Goal: Contribute content: Contribute content

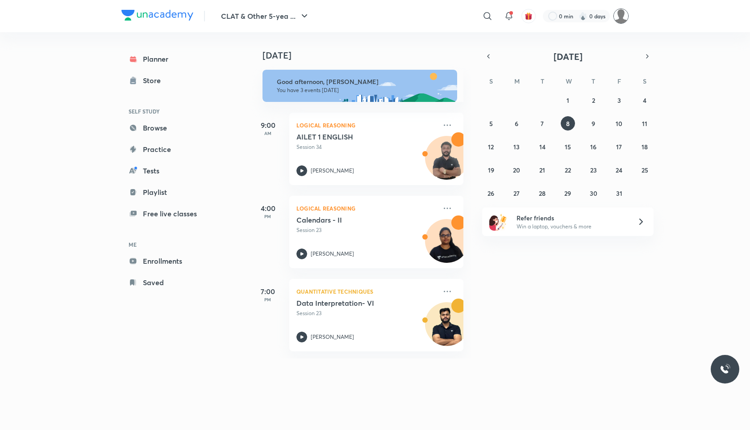
click at [623, 19] on img at bounding box center [621, 15] width 15 height 15
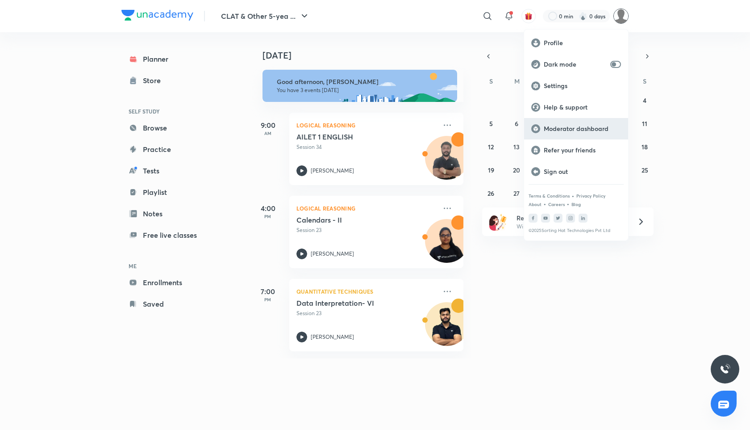
click at [580, 125] on p "Moderator dashboard" at bounding box center [582, 129] width 77 height 8
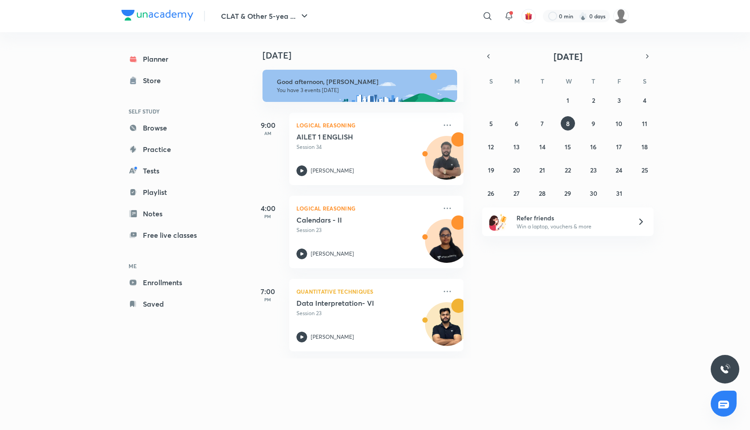
click at [171, 15] on img at bounding box center [157, 15] width 72 height 11
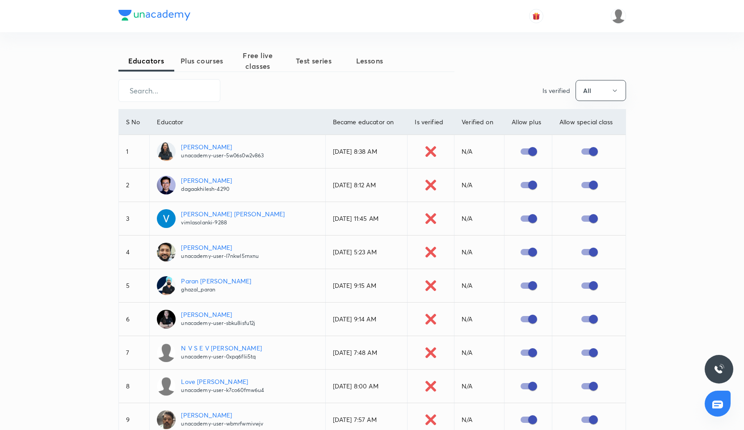
click at [211, 64] on span "Plus courses" at bounding box center [202, 60] width 56 height 11
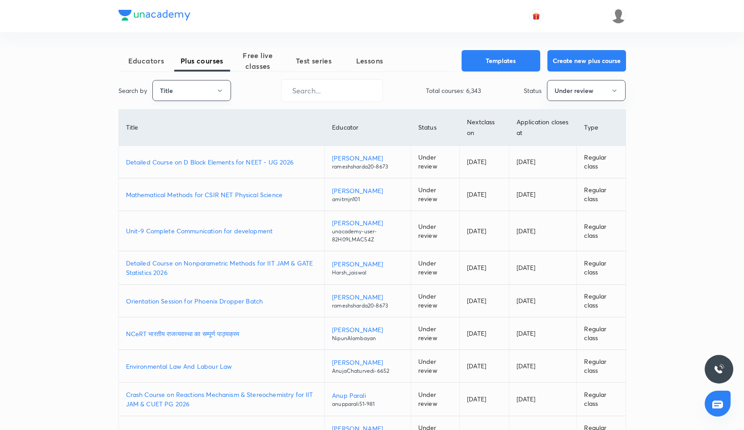
click at [200, 86] on button "Title" at bounding box center [191, 90] width 79 height 21
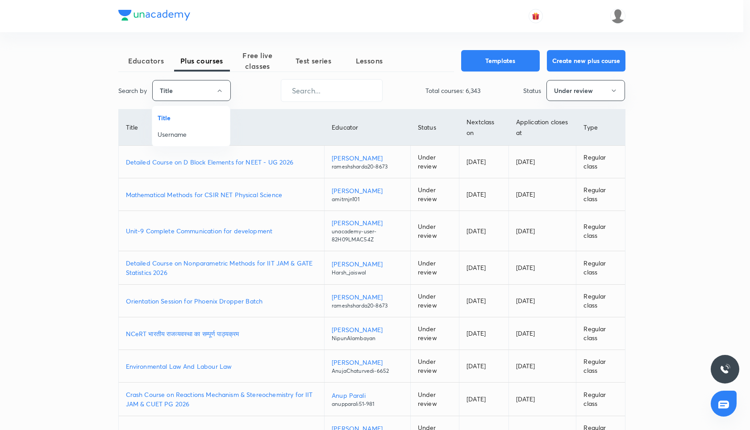
click at [193, 135] on span "Username" at bounding box center [191, 134] width 67 height 9
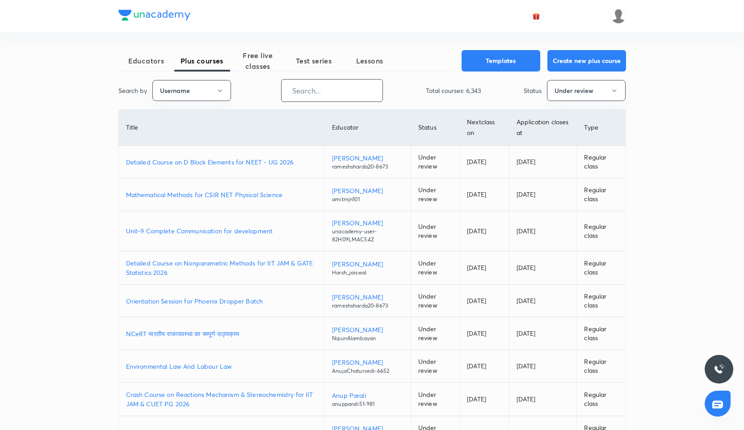
click at [291, 91] on input "text" at bounding box center [331, 90] width 101 height 23
paste input "anujachaturvedi-6652"
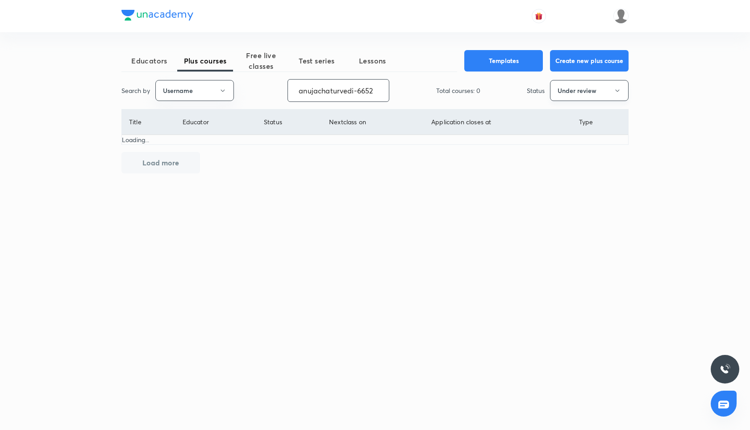
type input "anujachaturvedi-6652"
click at [592, 93] on button "Under review" at bounding box center [589, 90] width 79 height 21
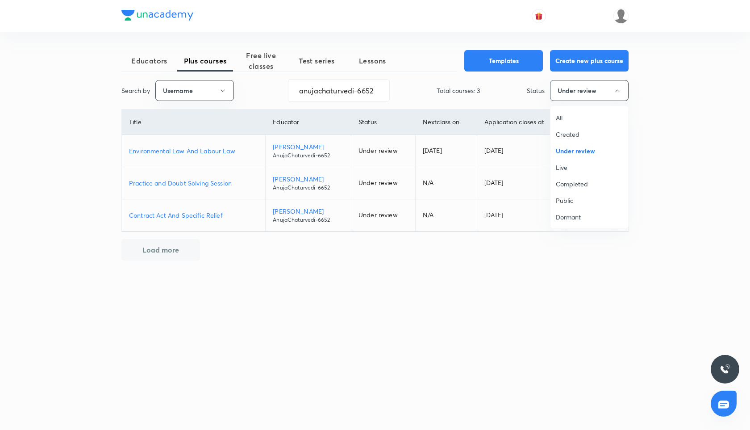
click at [591, 92] on div at bounding box center [375, 215] width 750 height 430
click at [218, 150] on p "Environmental Law And Labour Law" at bounding box center [193, 150] width 129 height 9
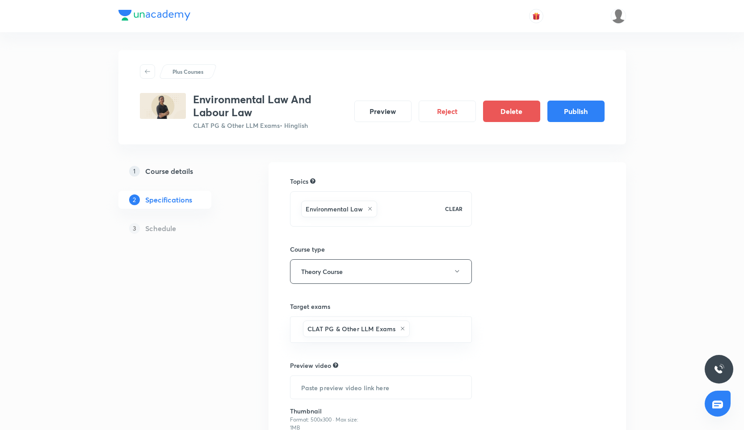
click at [430, 228] on div "Topics Environmental Law CLEAR Course type Theory Course Target exams CLAT PG &…" at bounding box center [381, 330] width 182 height 308
drag, startPoint x: 193, startPoint y: 98, endPoint x: 264, endPoint y: 115, distance: 72.5
click at [264, 115] on h3 "Environmental Law And Labour Law" at bounding box center [270, 106] width 154 height 26
copy h3 "Environmental Law And Labour Law"
click at [466, 227] on div "Topics Environmental Law CLEAR Course type Theory Course Target exams CLAT PG &…" at bounding box center [381, 330] width 182 height 308
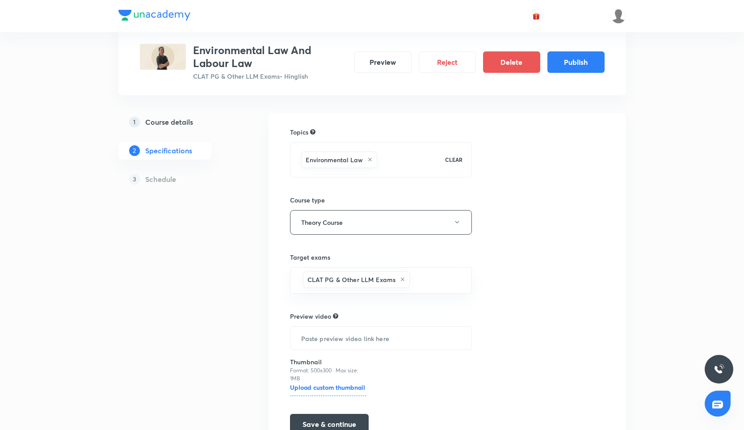
scroll to position [97, 0]
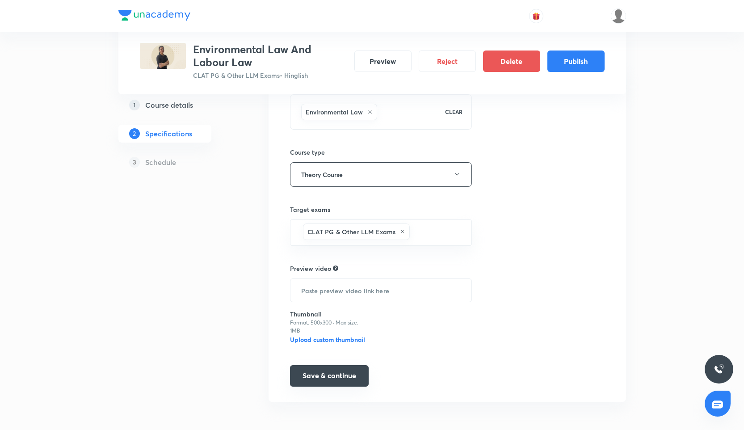
click at [306, 380] on button "Save & continue" at bounding box center [329, 375] width 79 height 21
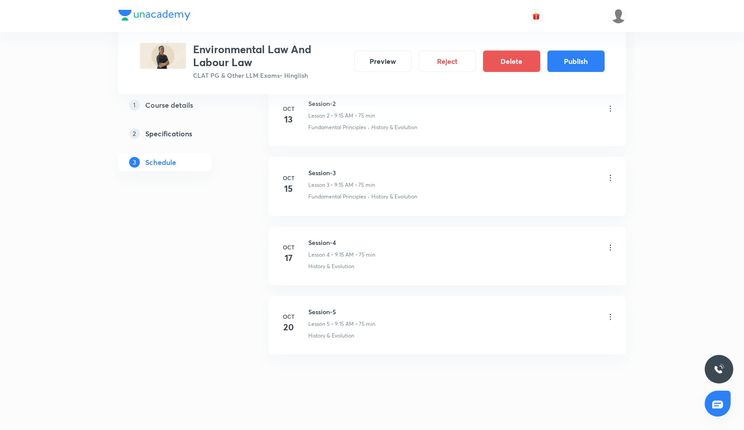
scroll to position [609, 0]
